Goal: Check status: Check status

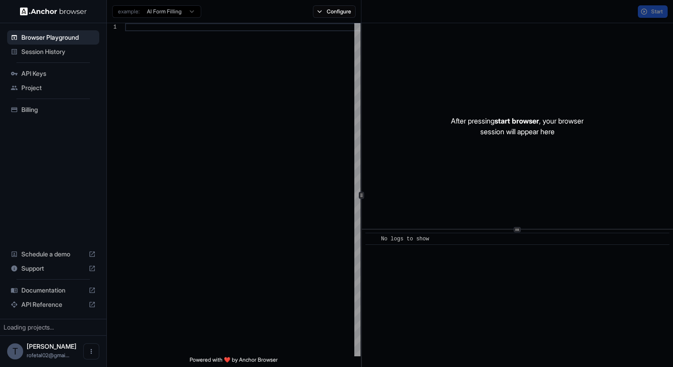
scroll to position [80, 0]
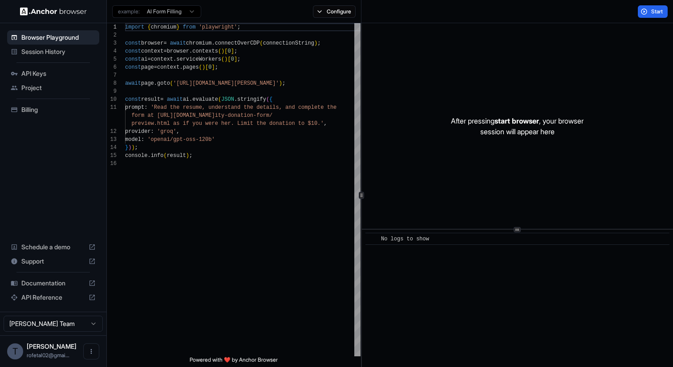
click at [34, 61] on ul "Browser Playground Session History API Keys Project Billing" at bounding box center [53, 74] width 99 height 94
click at [39, 42] on div "Browser Playground" at bounding box center [53, 37] width 92 height 14
click at [38, 51] on span "Session History" at bounding box center [58, 51] width 74 height 9
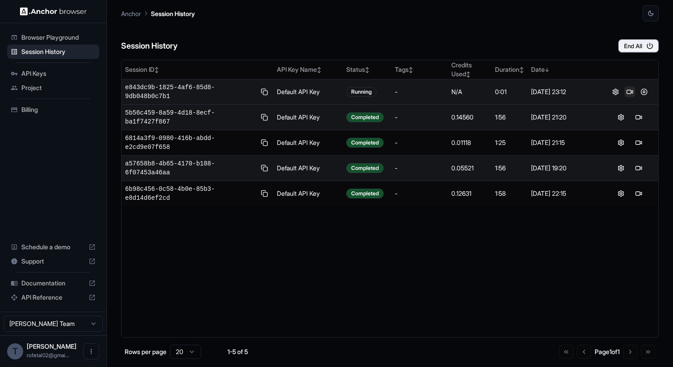
click at [629, 91] on button at bounding box center [630, 91] width 11 height 11
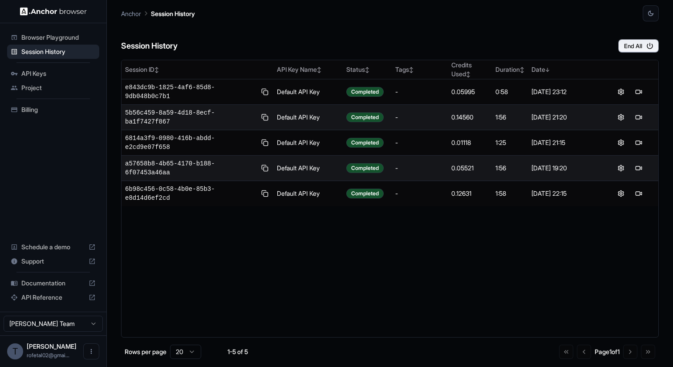
click at [277, 218] on div "Session ID ↕ API Key Name ↕ Status ↕ Tags ↕ Credits Used ↕ Duration ↕ Date ↓ e8…" at bounding box center [390, 198] width 538 height 277
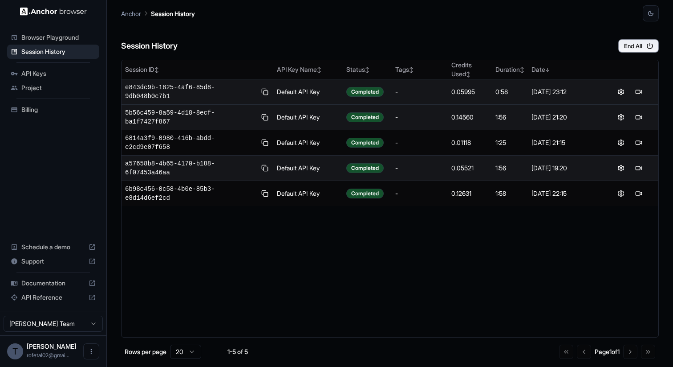
click at [456, 91] on div "0.05995" at bounding box center [470, 91] width 37 height 9
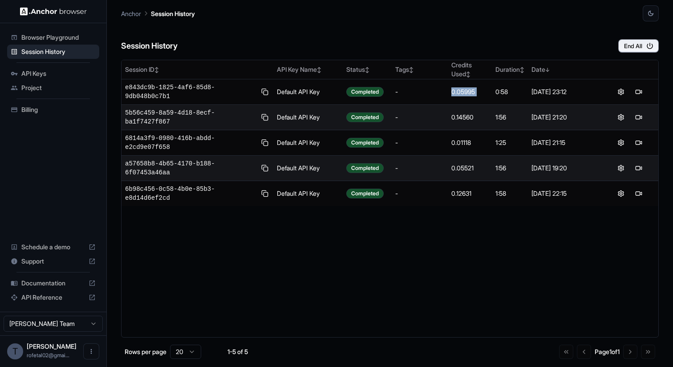
copy div "0.05995"
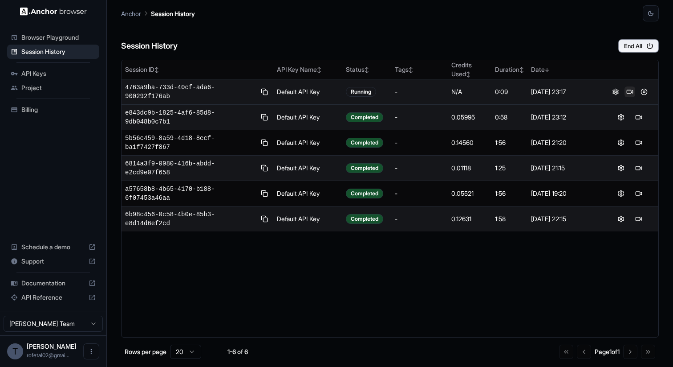
click at [630, 90] on button at bounding box center [630, 91] width 11 height 11
click at [152, 93] on span "4763a9ba-733d-40cf-ada6-900292f176ab" at bounding box center [190, 92] width 131 height 18
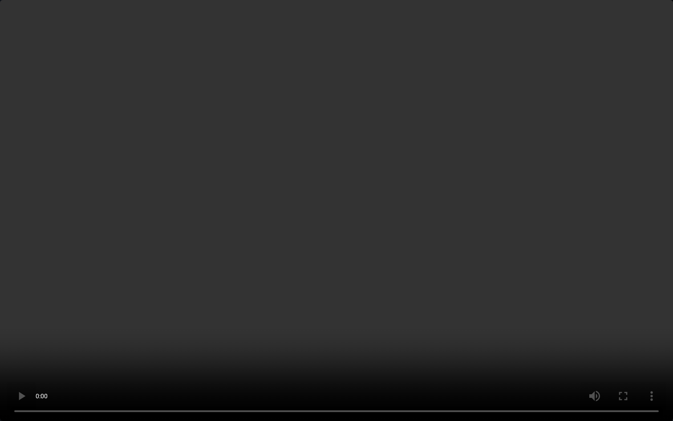
click at [404, 346] on video at bounding box center [336, 210] width 673 height 421
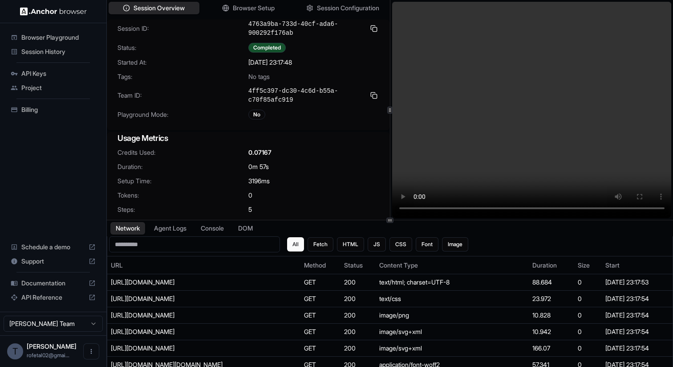
scroll to position [3, 0]
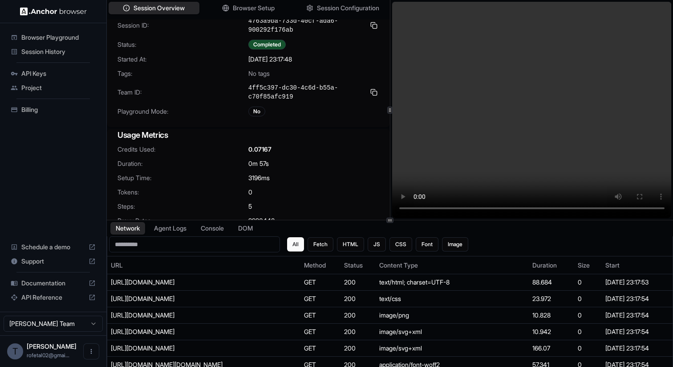
click at [257, 80] on div "Session ID: 4763a9ba-733d-40cf-ada6-900292f176ab Status: Completed Started At: …" at bounding box center [248, 71] width 283 height 110
click at [259, 75] on span "No tags" at bounding box center [258, 73] width 21 height 9
click at [254, 156] on div "Credits Used: 0.07167 Duration: 0m 57s Setup Time: 3196 ms Tokens: 0 Steps: 5 P…" at bounding box center [248, 190] width 283 height 91
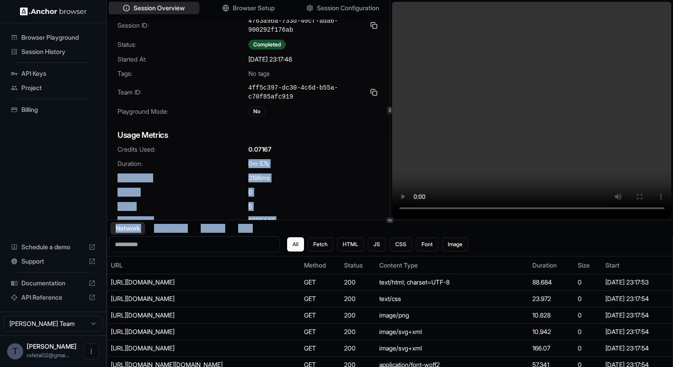
drag, startPoint x: 254, startPoint y: 156, endPoint x: 285, endPoint y: 222, distance: 73.1
click at [285, 222] on div "Session Overview Browser Setup Session Configuration Session ID: 4763a9ba-733d-…" at bounding box center [390, 183] width 566 height 367
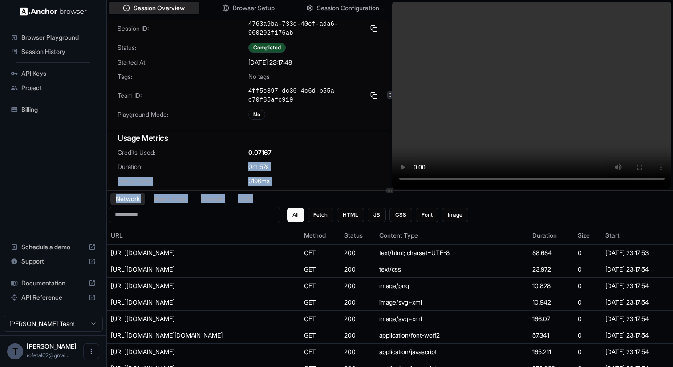
click at [367, 190] on div at bounding box center [390, 190] width 566 height 0
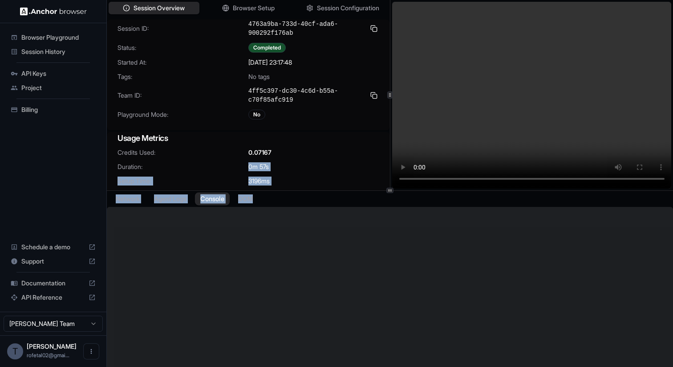
click at [213, 203] on button "Console" at bounding box center [212, 198] width 35 height 13
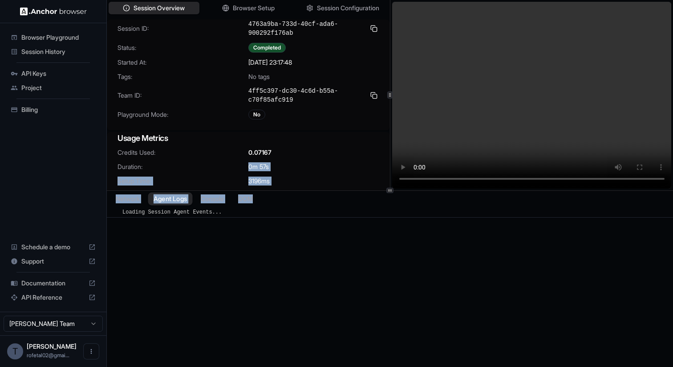
click at [187, 199] on button "Agent Logs" at bounding box center [170, 198] width 45 height 13
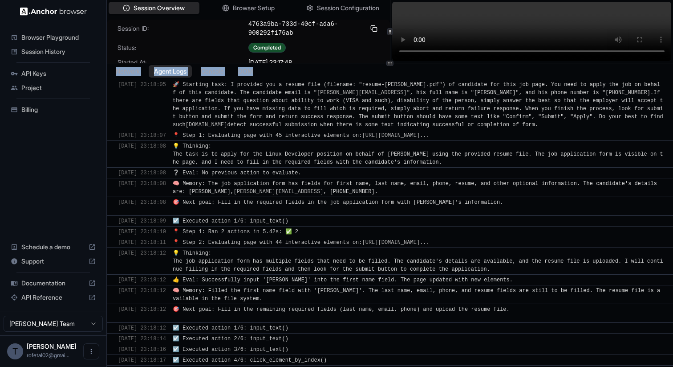
click at [405, 63] on div at bounding box center [390, 63] width 566 height 0
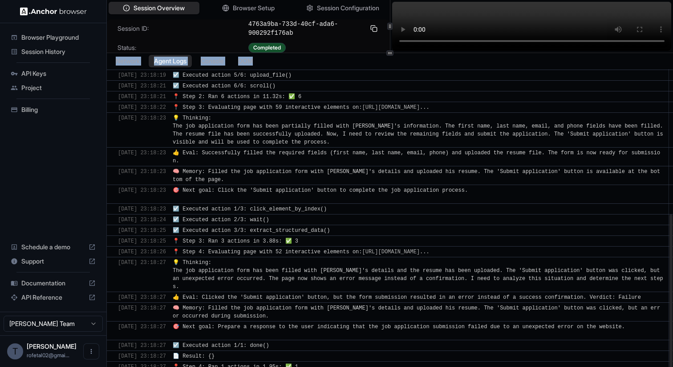
scroll to position [293, 0]
